Goal: Download file/media

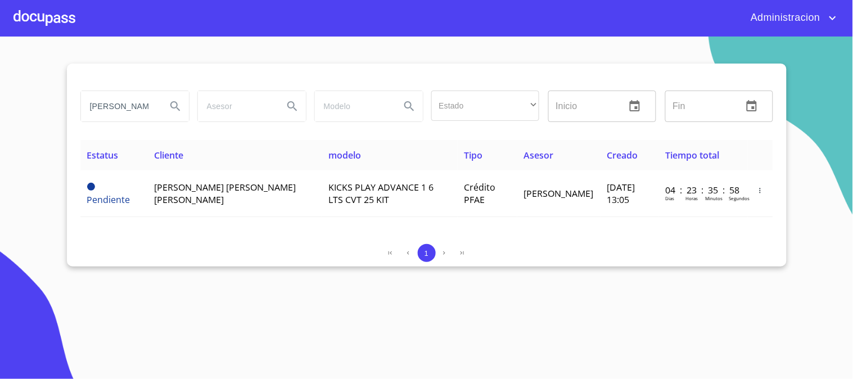
drag, startPoint x: 148, startPoint y: 107, endPoint x: 0, endPoint y: 110, distance: 147.8
click at [0, 110] on section "[PERSON_NAME] [PERSON_NAME] Estado ​ ​ Inicio ​ Fin ​ Estatus Cliente modelo Ti…" at bounding box center [426, 208] width 853 height 342
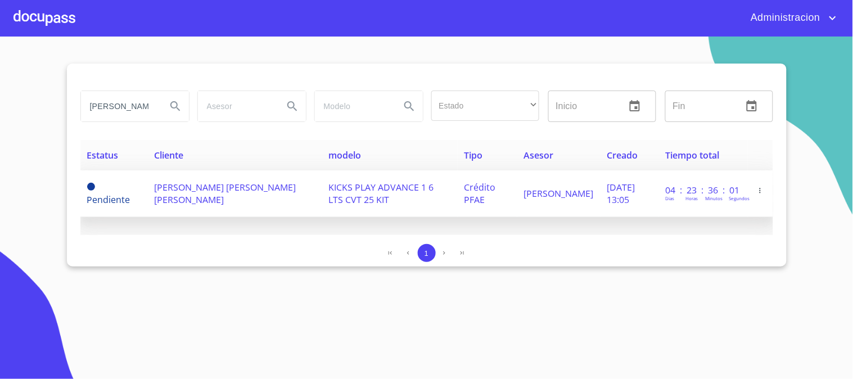
click at [391, 189] on span "KICKS PLAY ADVANCE 1 6 LTS CVT 25 KIT" at bounding box center [381, 193] width 105 height 25
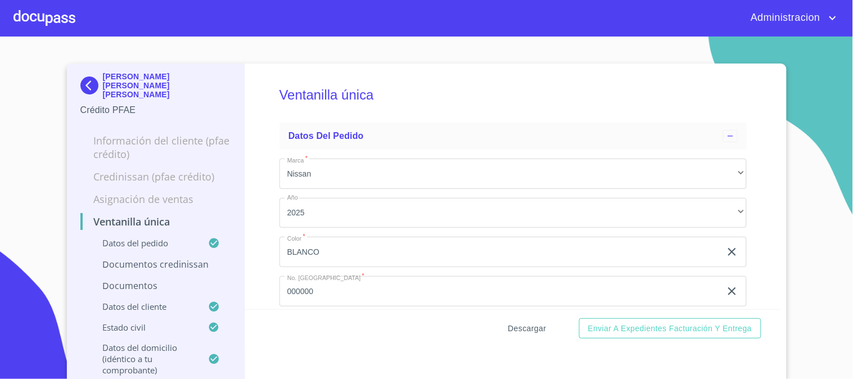
click at [527, 328] on span "Descargar" at bounding box center [527, 329] width 38 height 14
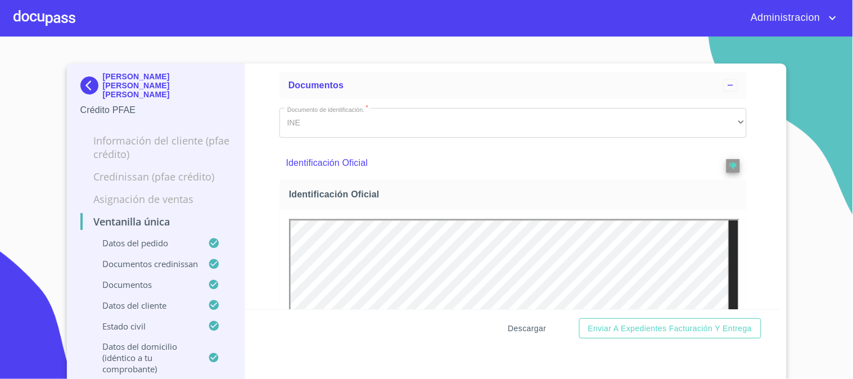
scroll to position [499, 0]
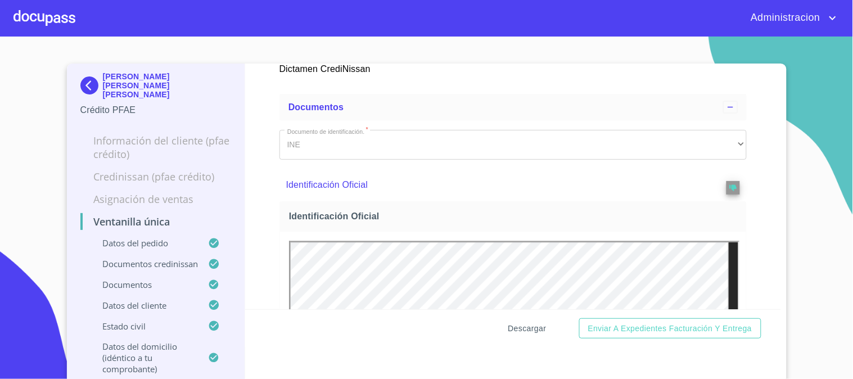
click at [523, 328] on span "Descargar" at bounding box center [527, 329] width 38 height 14
